Goal: Task Accomplishment & Management: Manage account settings

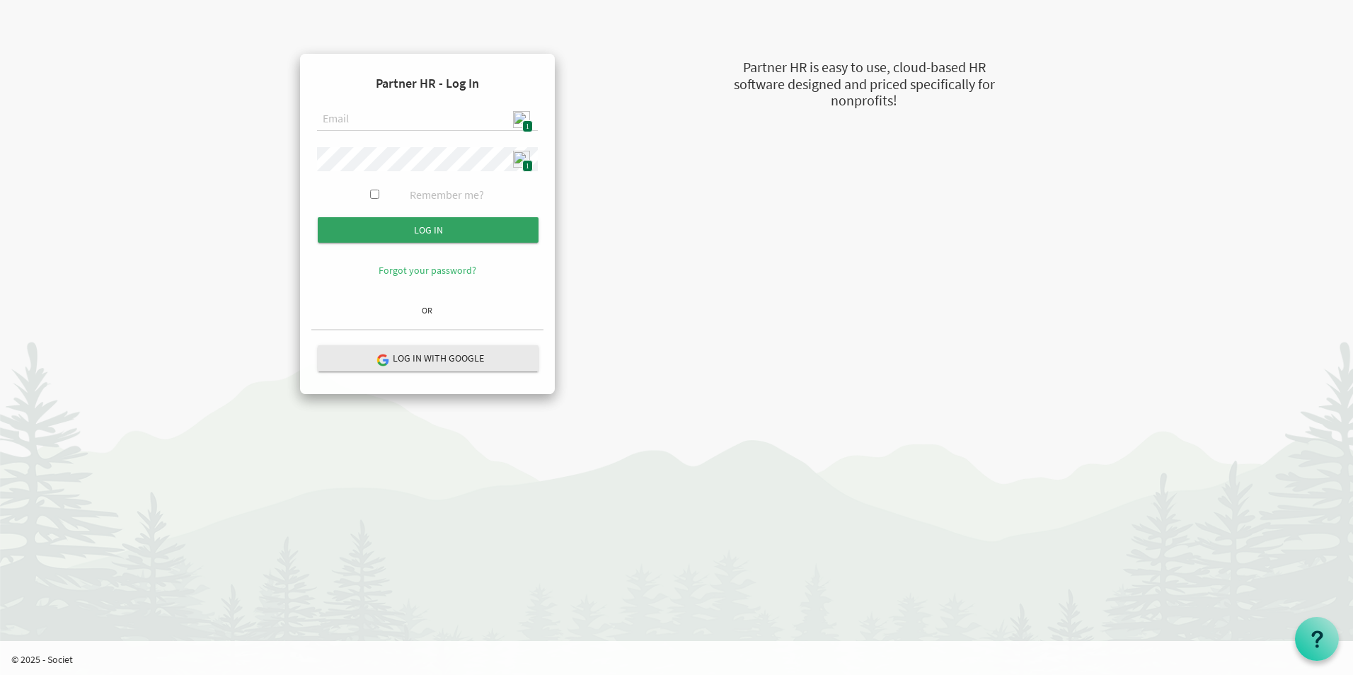
type input "admin@stepind.org"
click at [464, 233] on input "Log in" at bounding box center [428, 229] width 221 height 25
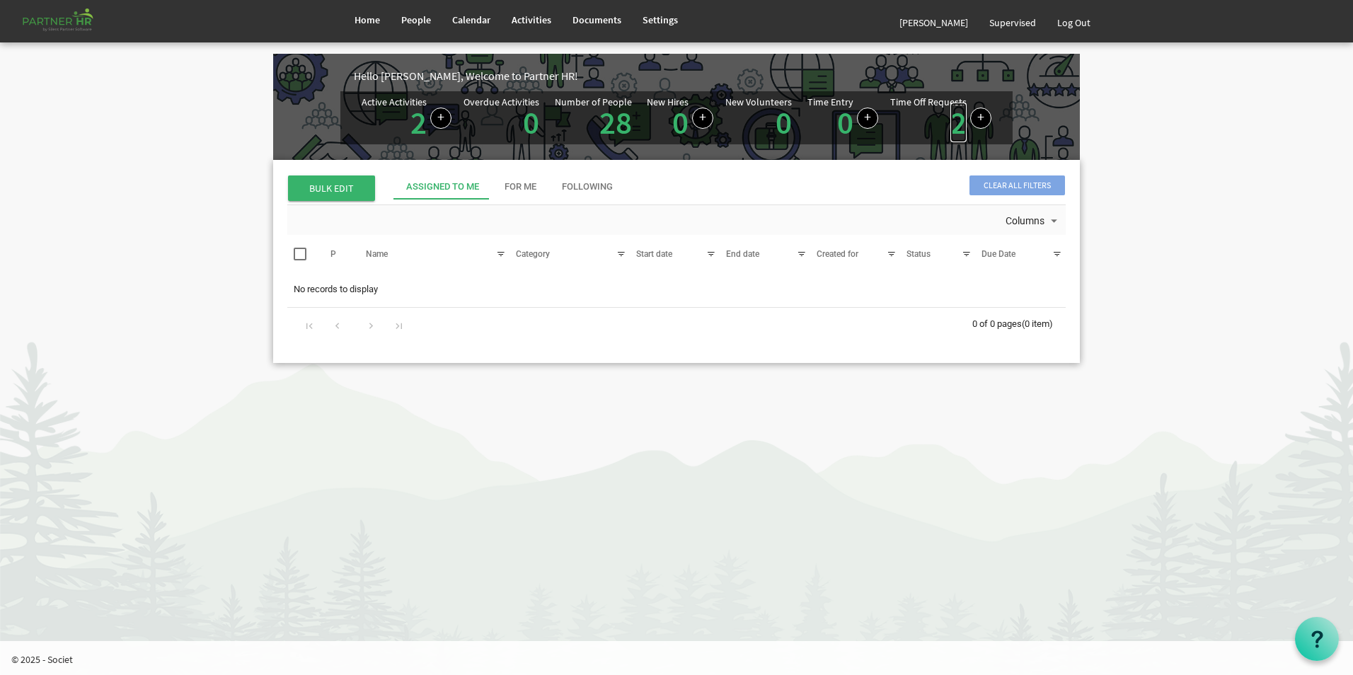
click at [954, 129] on link "2" at bounding box center [958, 123] width 16 height 40
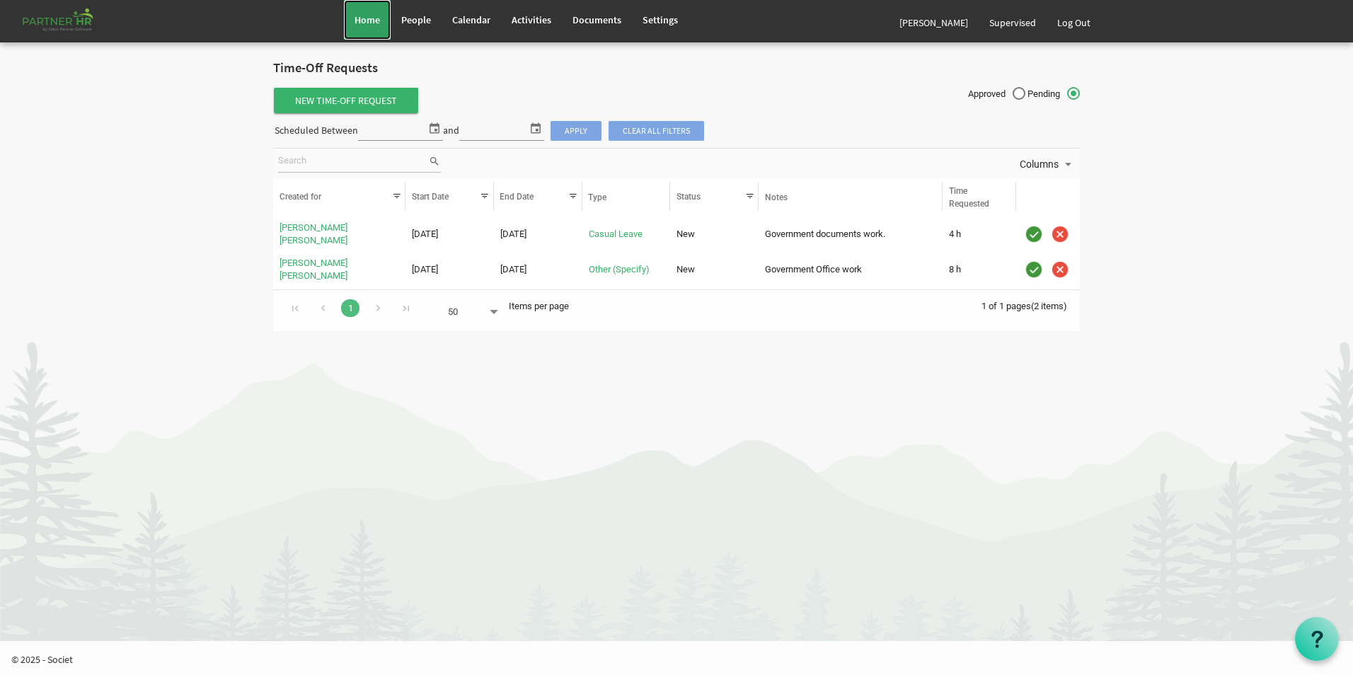
click at [370, 24] on span "Home" at bounding box center [366, 19] width 25 height 13
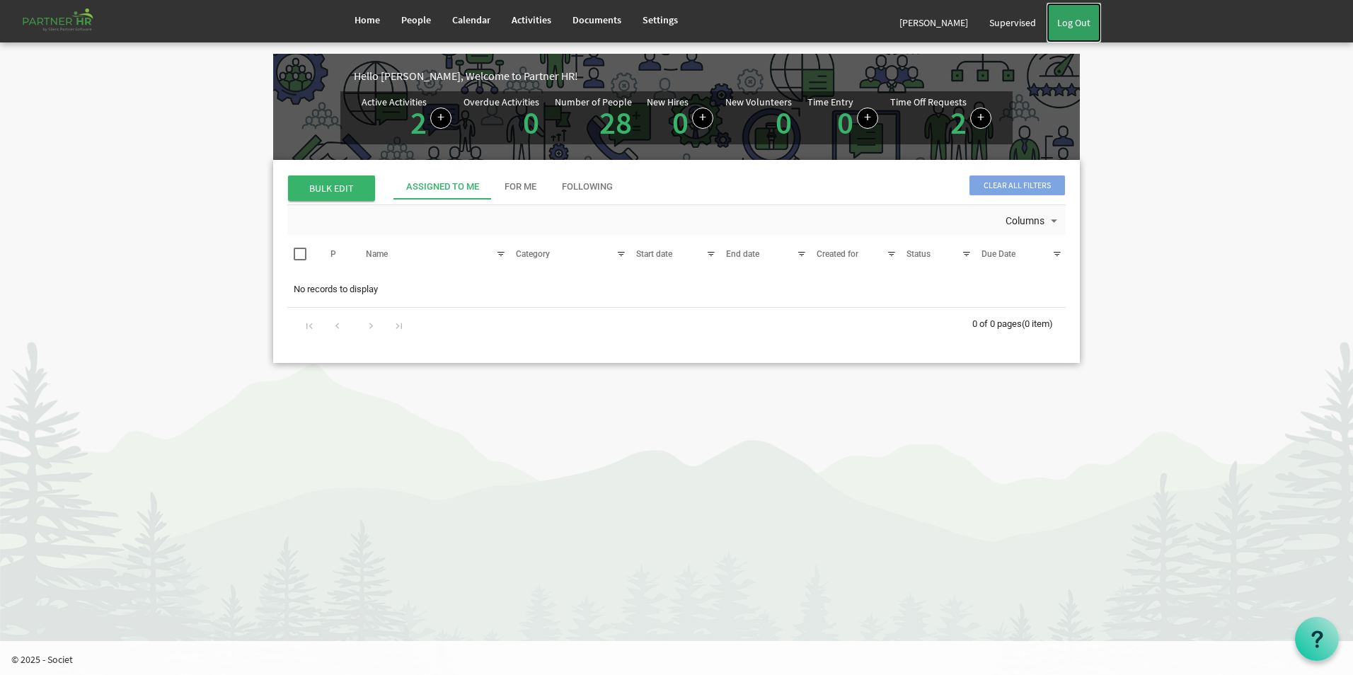
click at [1085, 16] on link "Log Out" at bounding box center [1073, 23] width 54 height 40
